Goal: Book appointment/travel/reservation

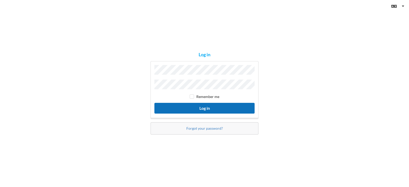
click at [195, 108] on button "Log in" at bounding box center [204, 108] width 100 height 10
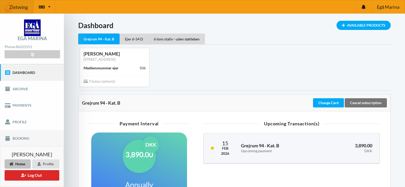
click at [20, 136] on link "Booking" at bounding box center [32, 138] width 64 height 16
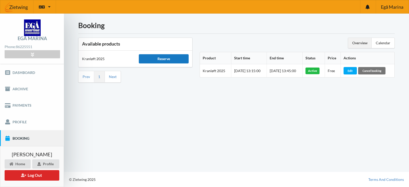
click at [149, 59] on div "Reserve" at bounding box center [164, 58] width 50 height 9
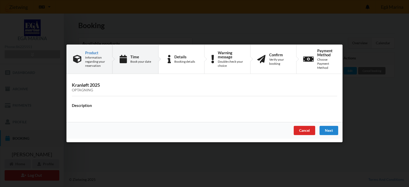
click at [150, 60] on div "Book your date" at bounding box center [140, 62] width 21 height 4
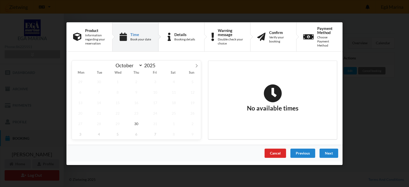
click at [275, 150] on div "Cancel" at bounding box center [275, 152] width 21 height 9
